Goal: Information Seeking & Learning: Check status

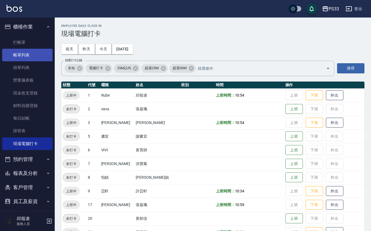
scroll to position [15, 0]
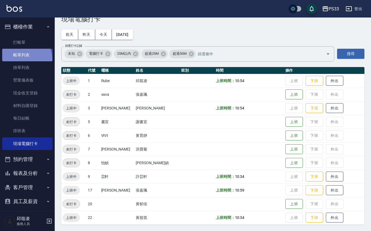
click at [26, 59] on link "帳單列表" at bounding box center [27, 55] width 50 height 13
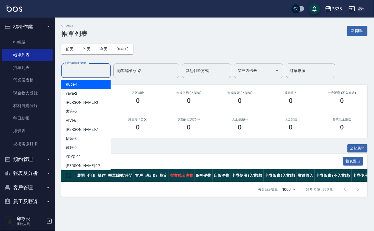
click at [79, 68] on input "設計師編號/姓名" at bounding box center [86, 71] width 44 height 10
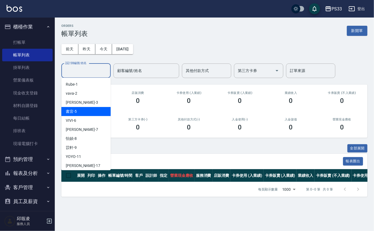
click at [72, 111] on span "書宜 -5" at bounding box center [71, 112] width 11 height 6
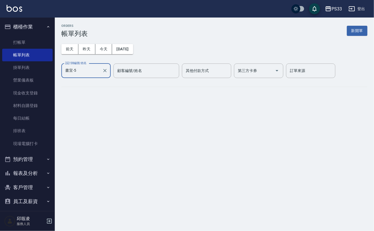
type input "書宜-5"
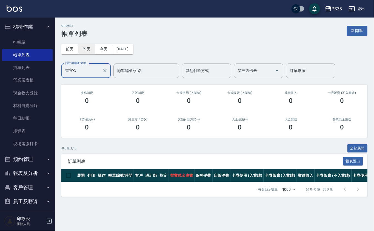
click at [88, 48] on button "昨天" at bounding box center [86, 49] width 17 height 10
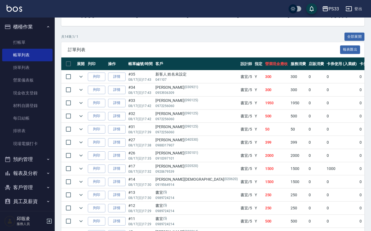
scroll to position [146, 0]
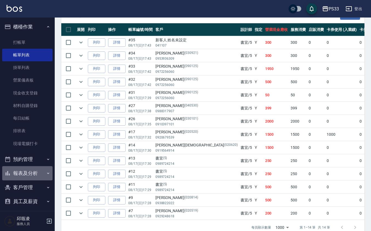
click at [36, 177] on button "報表及分析" at bounding box center [27, 173] width 50 height 14
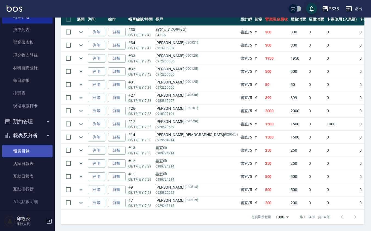
scroll to position [73, 0]
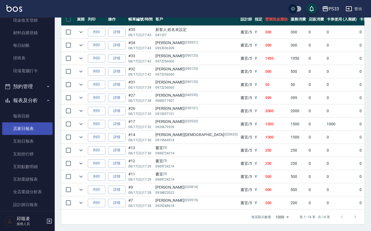
click at [27, 126] on link "店家日報表" at bounding box center [27, 128] width 50 height 13
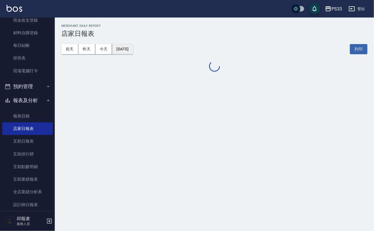
click at [125, 49] on button "[DATE]" at bounding box center [122, 49] width 21 height 10
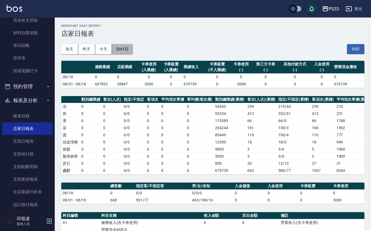
click at [133, 51] on button "[DATE]" at bounding box center [122, 49] width 21 height 10
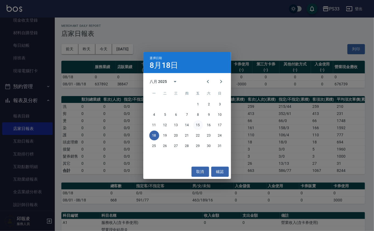
click at [199, 125] on button "15" at bounding box center [198, 125] width 10 height 10
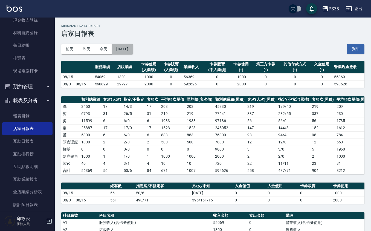
click at [133, 50] on button "[DATE]" at bounding box center [122, 49] width 21 height 10
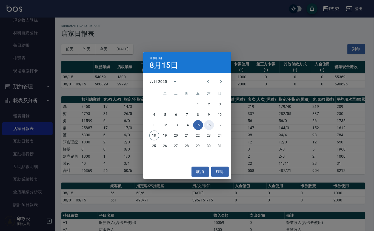
click at [205, 126] on button "16" at bounding box center [209, 125] width 10 height 10
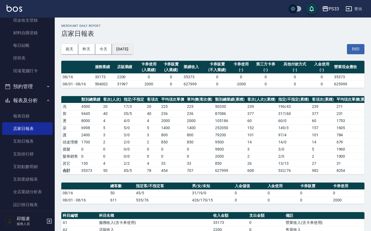
click at [133, 53] on button "[DATE]" at bounding box center [122, 49] width 21 height 10
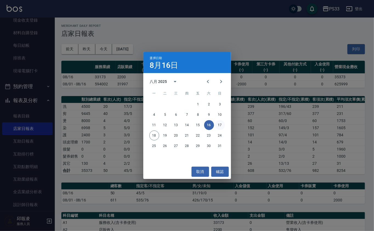
click at [218, 123] on button "17" at bounding box center [220, 125] width 10 height 10
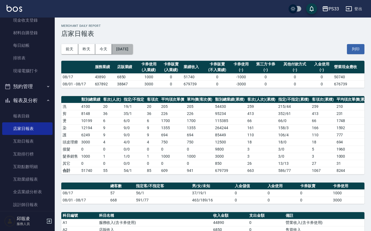
click at [133, 48] on button "[DATE]" at bounding box center [122, 49] width 21 height 10
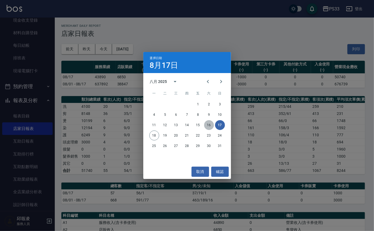
click at [209, 125] on button "16" at bounding box center [209, 125] width 10 height 10
